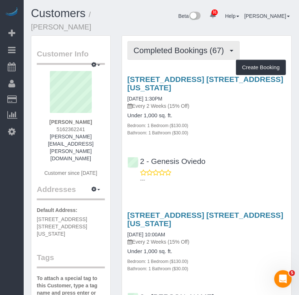
click at [192, 53] on span "Completed Bookings (67)" at bounding box center [181, 50] width 94 height 9
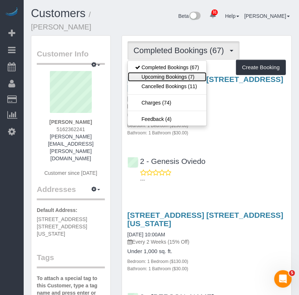
click at [186, 75] on link "Upcoming Bookings (7)" at bounding box center [167, 76] width 79 height 9
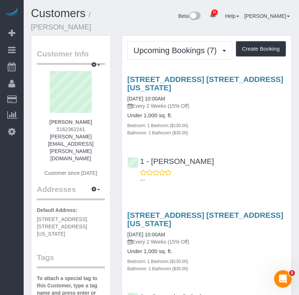
drag, startPoint x: 191, startPoint y: 74, endPoint x: 196, endPoint y: 74, distance: 4.7
click at [191, 74] on div "220 East 63rd Street, Apt. 8l, New York, NY 10065 10/03/2025 10:00AM Every 2 We…" at bounding box center [207, 128] width 170 height 118
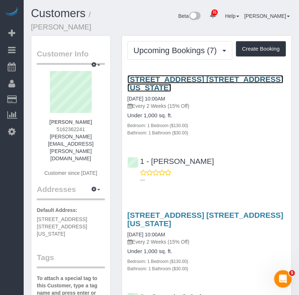
click at [196, 79] on link "220 East 63rd Street, Apt. 8l, New York, NY 10065" at bounding box center [206, 83] width 156 height 17
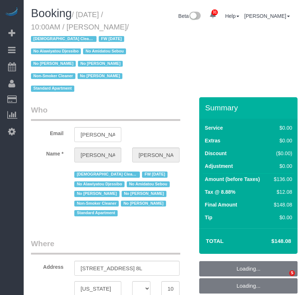
select select "NY"
select select "number:89"
select select "number:90"
select select "number:15"
select select "number:5"
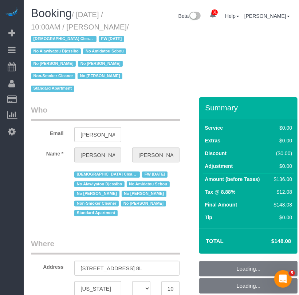
select select "string:US"
select select "string:stripe-pm_1QKiPq4VGloSiKo7DyfPYn6M"
select select "object:998"
select select "spot3"
select select "object:1109"
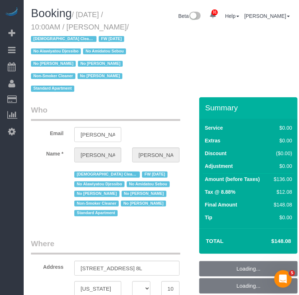
select select "1"
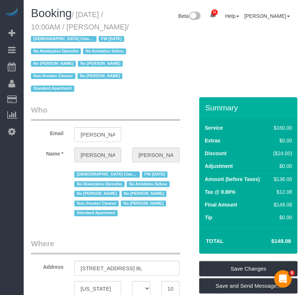
drag, startPoint x: 78, startPoint y: 13, endPoint x: 119, endPoint y: 25, distance: 42.5
click at [119, 25] on h1 "Booking / October 03, 2025 / 10:00AM / Lindsay Schare / Female Cleaner FW 05/16…" at bounding box center [82, 50] width 102 height 87
copy small "October 03, 2025 / 10:00AM / Lindsay"
click at [161, 243] on legend "Where" at bounding box center [105, 246] width 149 height 16
click at [147, 85] on div "Booking / October 03, 2025 / 10:00AM / Lindsay Schare / Female Cleaner FW 05/16…" at bounding box center [162, 52] width 272 height 90
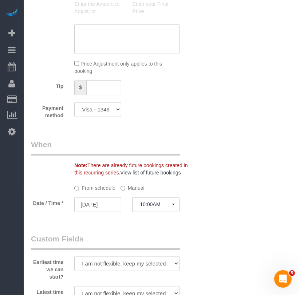
scroll to position [820, 0]
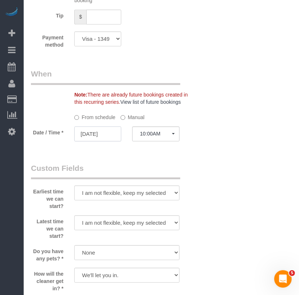
click at [112, 137] on input "10/03/2025" at bounding box center [97, 133] width 47 height 15
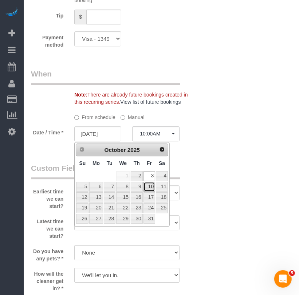
click at [149, 187] on link "10" at bounding box center [150, 187] width 12 height 10
type input "10/10/2025"
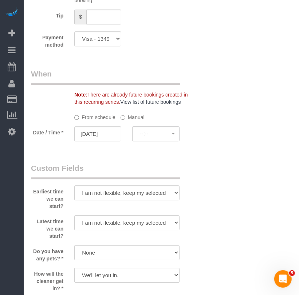
select select "spot56"
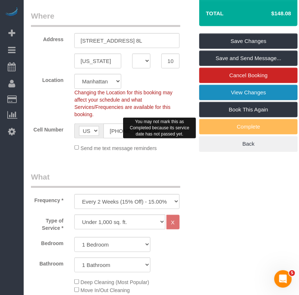
scroll to position [182, 0]
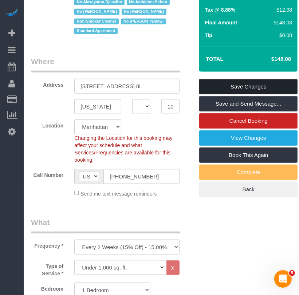
click at [237, 87] on link "Save Changes" at bounding box center [248, 86] width 98 height 15
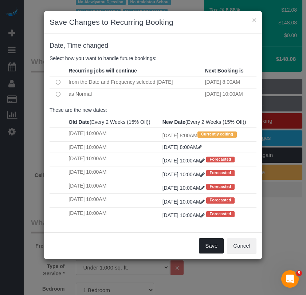
click at [210, 254] on button "Save" at bounding box center [211, 245] width 25 height 15
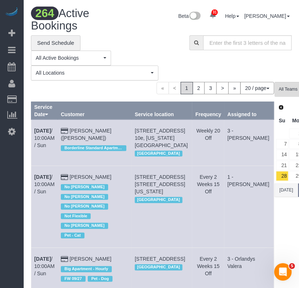
click at [164, 254] on td "327 Prospect Avenue, Brooklyn, NY 11215 Brooklyn" at bounding box center [162, 269] width 61 height 43
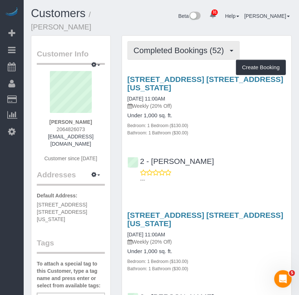
click at [181, 52] on span "Completed Bookings (52)" at bounding box center [181, 50] width 94 height 9
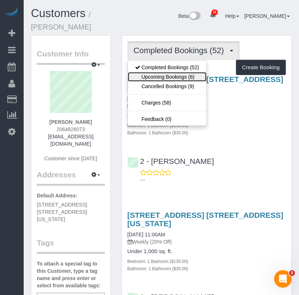
click at [168, 79] on link "Upcoming Bookings (6)" at bounding box center [167, 76] width 79 height 9
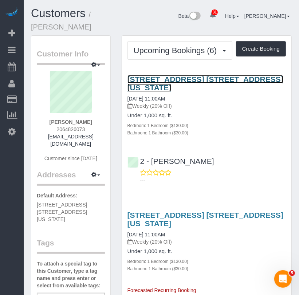
click at [170, 80] on link "[STREET_ADDRESS] [STREET_ADDRESS][US_STATE]" at bounding box center [206, 83] width 156 height 17
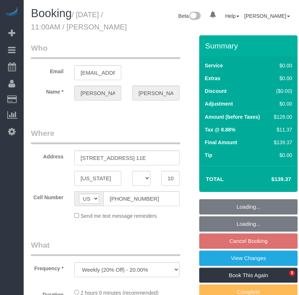
select select "NY"
select select "string:stripe-pm_1Pehcb4VGloSiKo7kAgfW8VD"
select select "number:89"
select select "number:90"
select select "number:15"
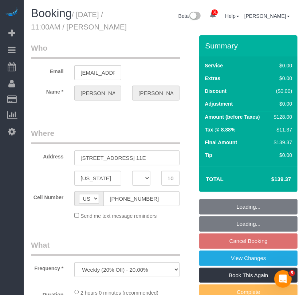
select select "number:6"
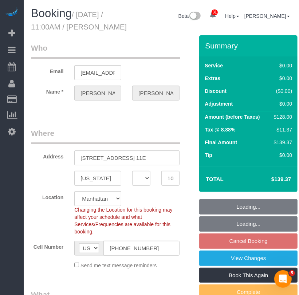
select select "object:962"
select select "1"
select select "spot4"
select select "1"
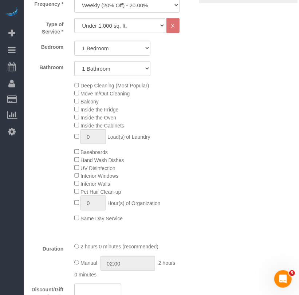
scroll to position [319, 0]
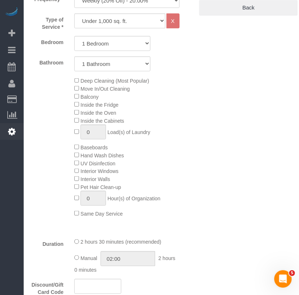
select select "spot58"
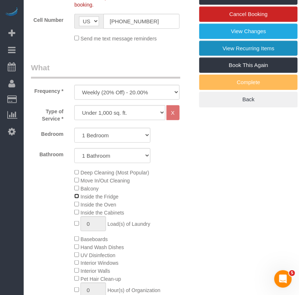
scroll to position [182, 0]
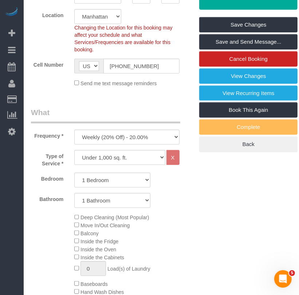
drag, startPoint x: 270, startPoint y: 12, endPoint x: 292, endPoint y: 12, distance: 22.6
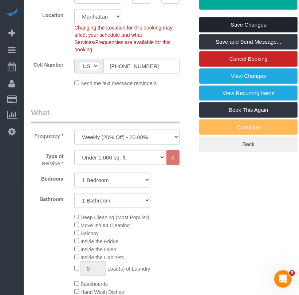
copy h4 "$165.50"
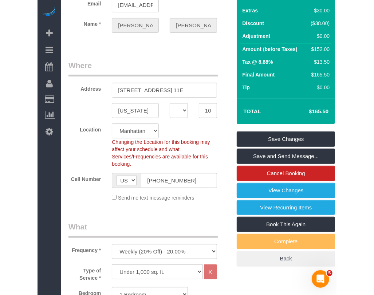
scroll to position [0, 0]
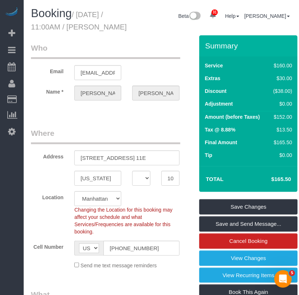
drag, startPoint x: 78, startPoint y: 13, endPoint x: 132, endPoint y: 27, distance: 56.1
click at [132, 27] on h1 "Booking / October 02, 2025 / 11:00AM / Theodore Mahlum" at bounding box center [82, 19] width 102 height 25
copy small "October 02, 2025 / 11:00AM / Theodore"
click at [162, 248] on sui-booking-location "Location Manhattan Austin Boston Bronx Brooklyn Charlotte Denver New Jersey Por…" at bounding box center [112, 230] width 163 height 78
drag, startPoint x: 270, startPoint y: 192, endPoint x: 292, endPoint y: 188, distance: 21.8
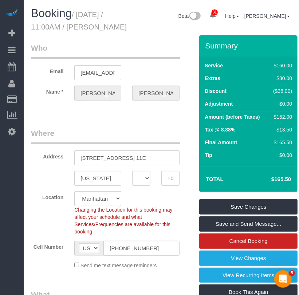
click at [292, 188] on td "$165.50" at bounding box center [270, 179] width 47 height 18
copy h4 "$165.50"
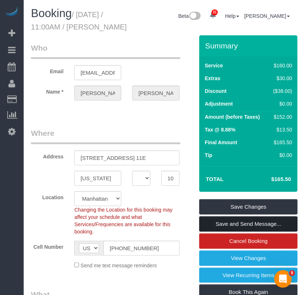
click at [236, 232] on link "Save and Send Message..." at bounding box center [248, 224] width 98 height 15
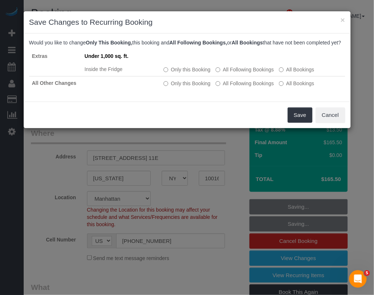
click at [157, 114] on div "Save Cancel" at bounding box center [187, 115] width 327 height 27
click at [298, 123] on button "Save" at bounding box center [300, 115] width 25 height 15
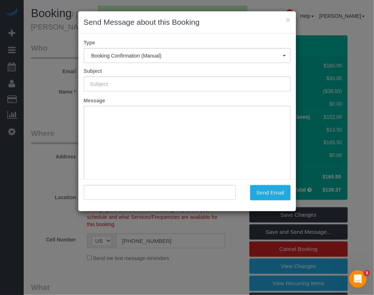
type input "Cleaning Confirmed for 10/02/2025 at 11:00am"
type input ""Theodore Mahlum" <tedmahlum@gmail.com>"
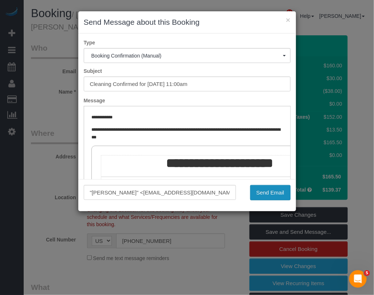
click at [268, 191] on button "Send Email" at bounding box center [270, 192] width 40 height 15
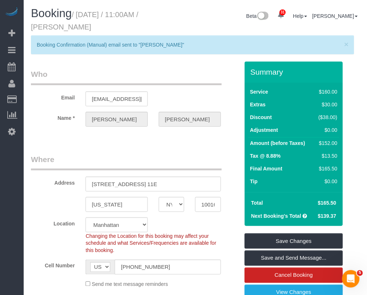
click at [218, 139] on fieldset "Who Email tedmahlum@gmail.com Name * Theodore Mahlum" at bounding box center [135, 104] width 209 height 71
